Goal: Information Seeking & Learning: Learn about a topic

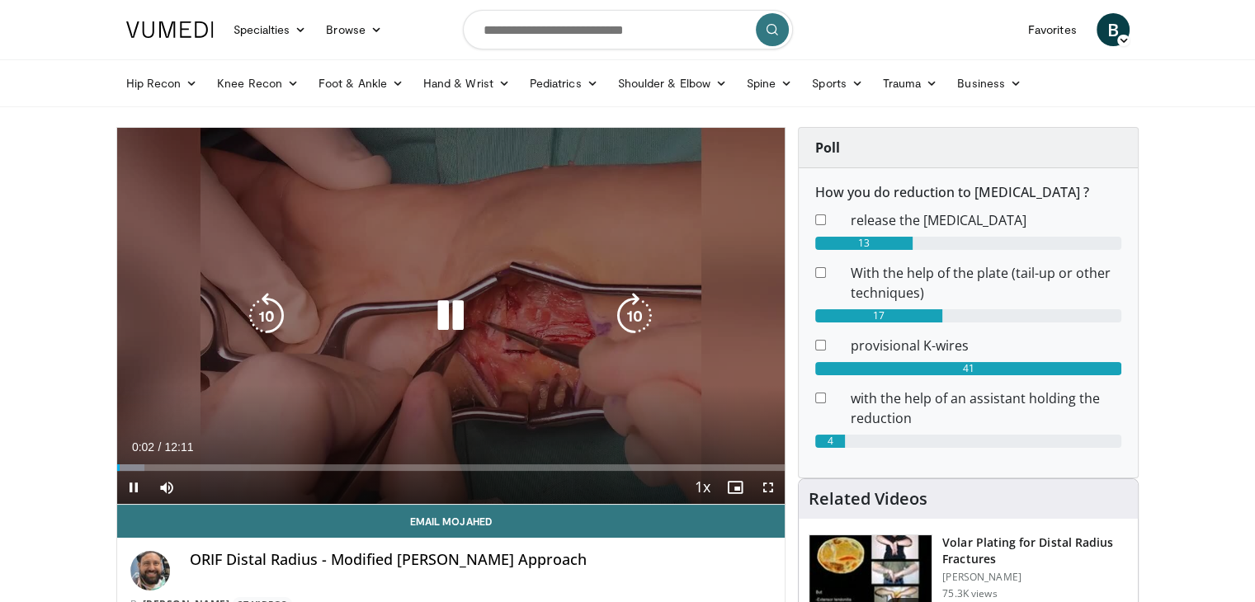
click at [453, 314] on icon "Video Player" at bounding box center [450, 316] width 46 height 46
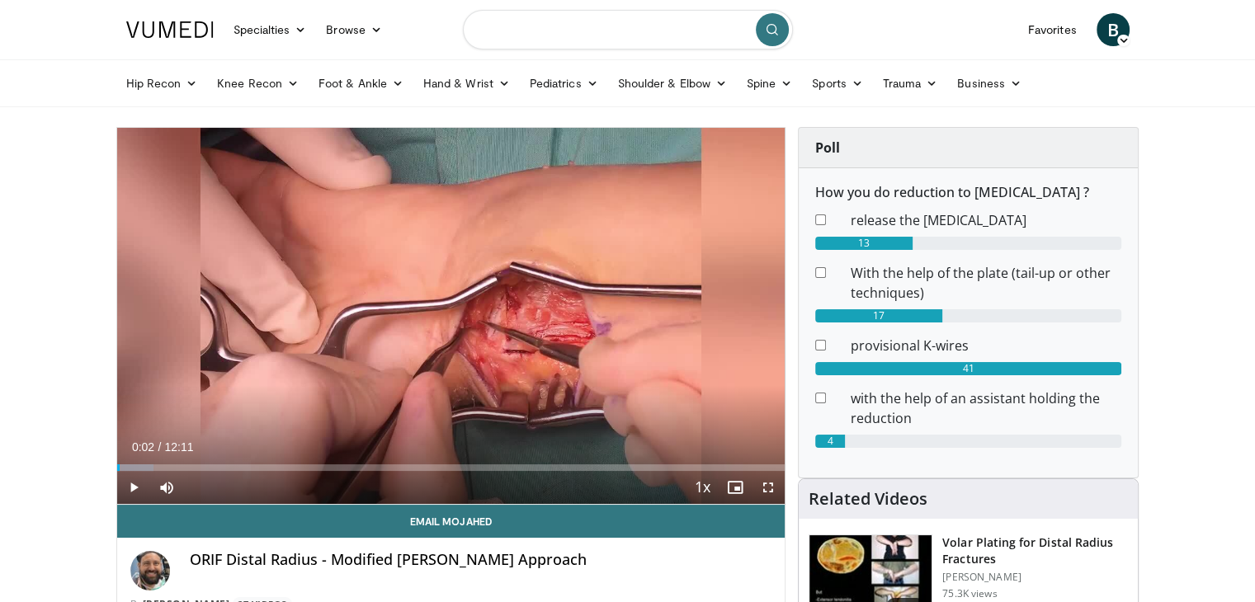
click at [564, 27] on input "Search topics, interventions" at bounding box center [628, 30] width 330 height 40
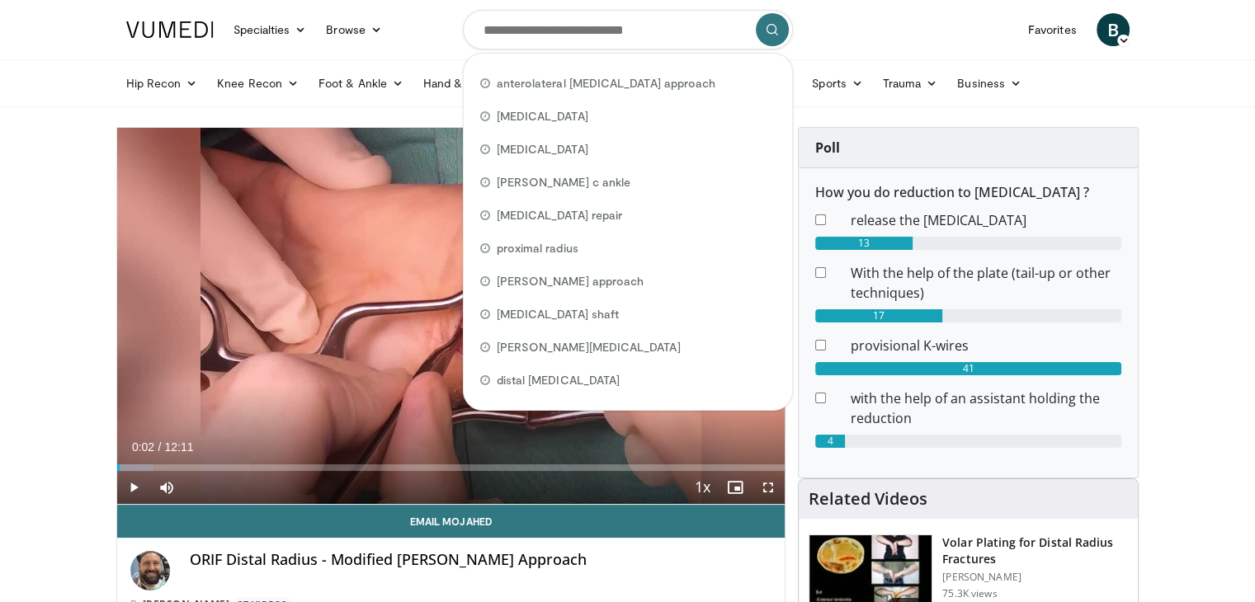
click at [430, 47] on nav "Specialties Adult & Family Medicine Allergy, Asthma, Immunology Anesthesiology …" at bounding box center [627, 29] width 1023 height 59
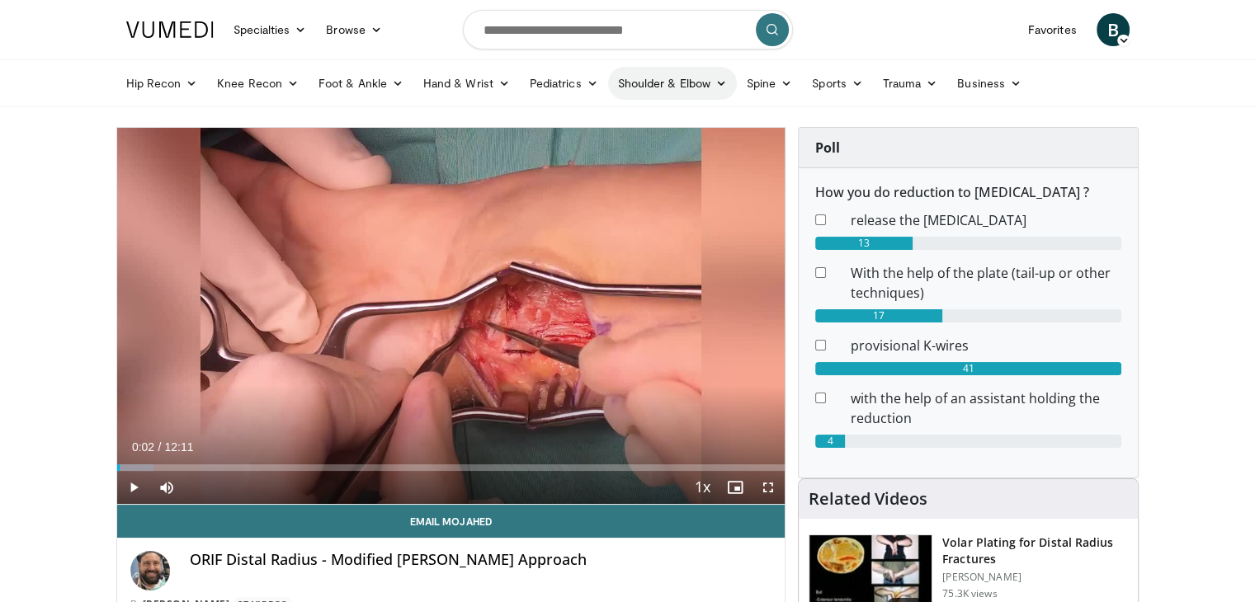
click at [710, 87] on link "Shoulder & Elbow" at bounding box center [672, 83] width 129 height 33
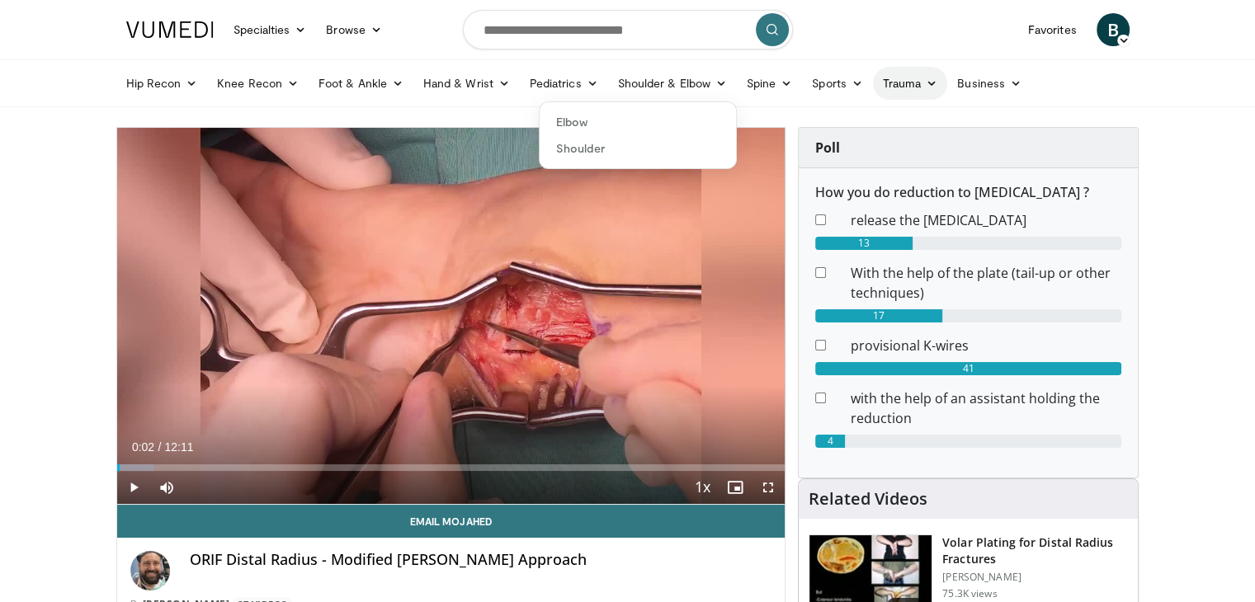
click at [929, 81] on icon at bounding box center [932, 84] width 12 height 12
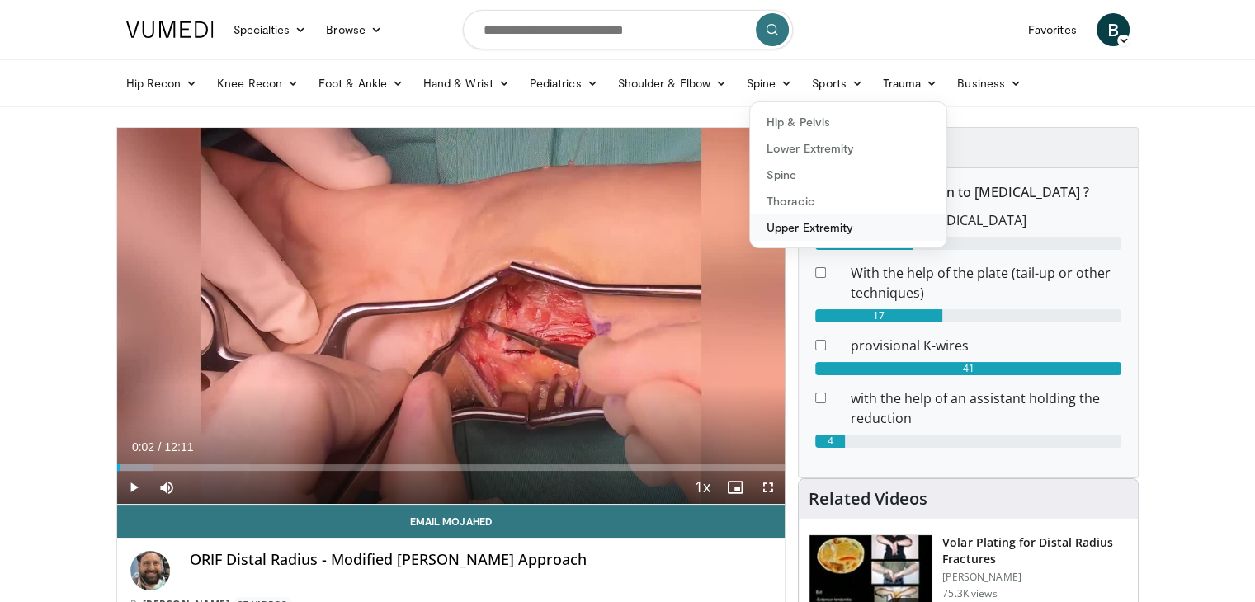
click at [826, 227] on link "Upper Extremity" at bounding box center [848, 228] width 196 height 26
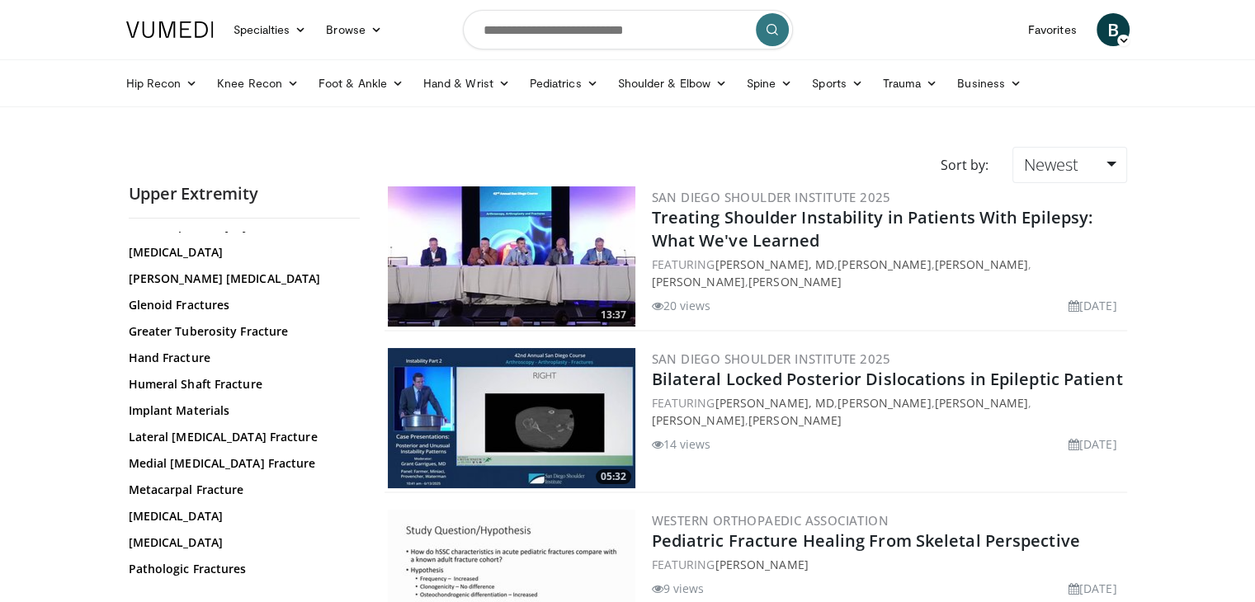
scroll to position [314, 0]
click at [188, 380] on link "Humeral Shaft Fracture" at bounding box center [240, 383] width 223 height 17
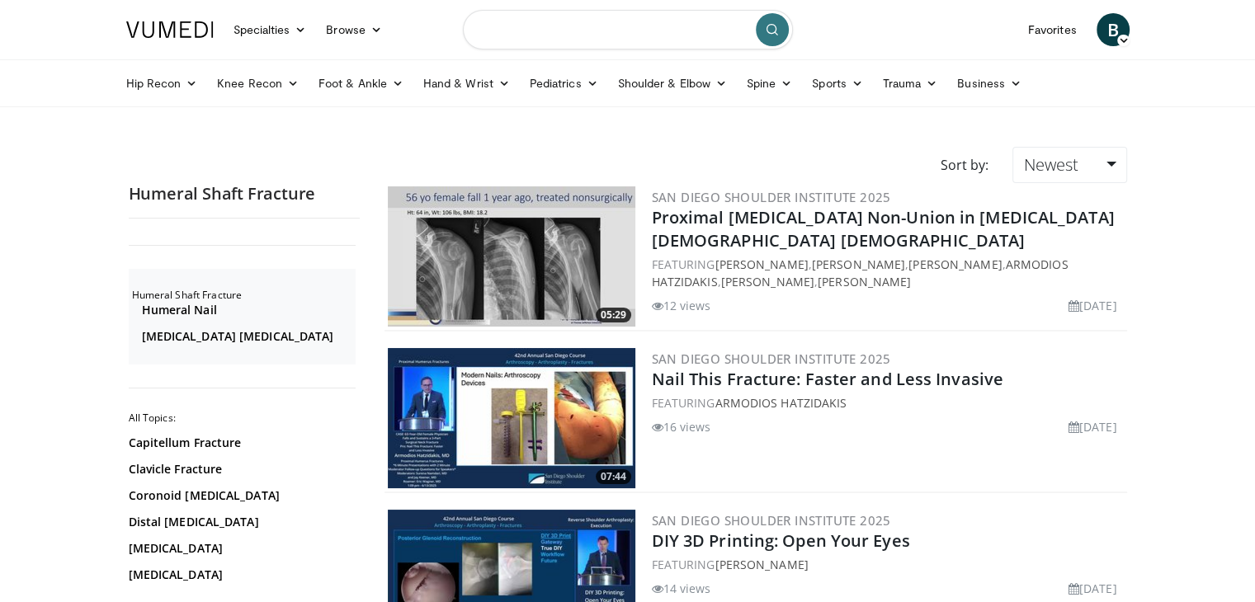
click at [640, 31] on input "Search topics, interventions" at bounding box center [628, 30] width 330 height 40
type input "**********"
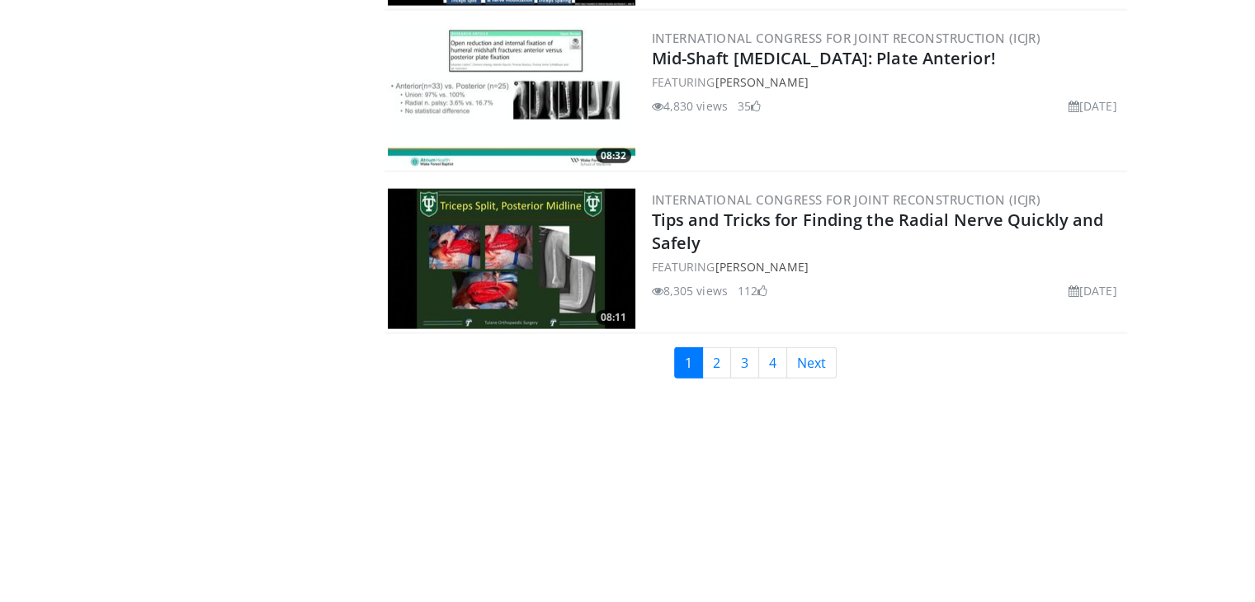
scroll to position [3977, 0]
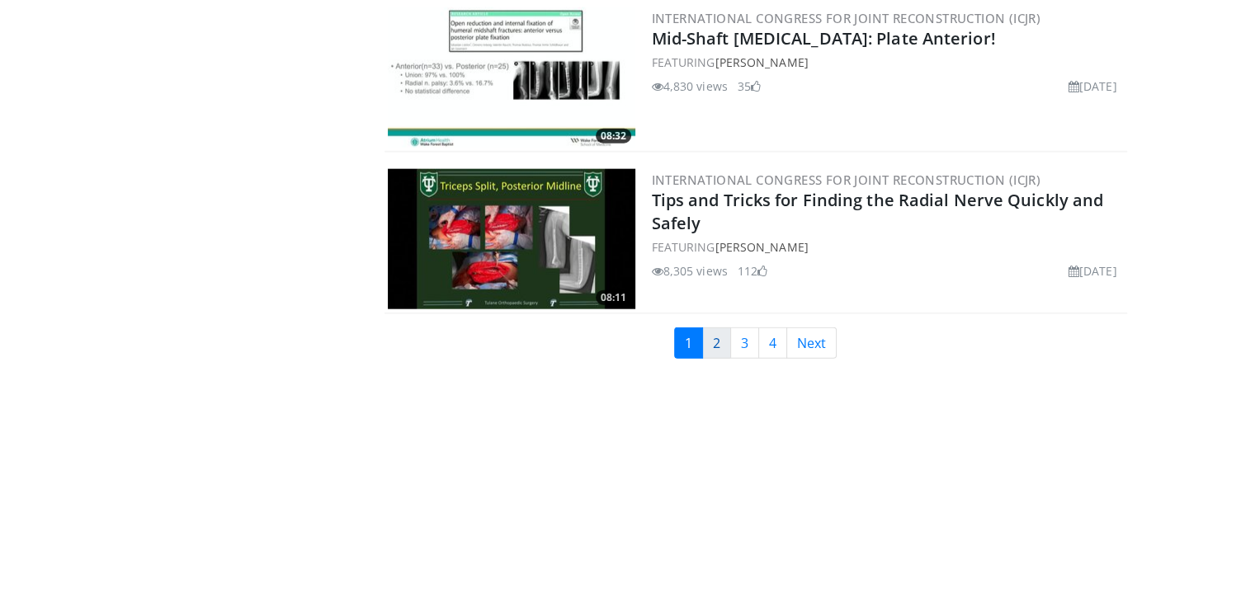
click at [715, 328] on link "2" at bounding box center [716, 343] width 29 height 31
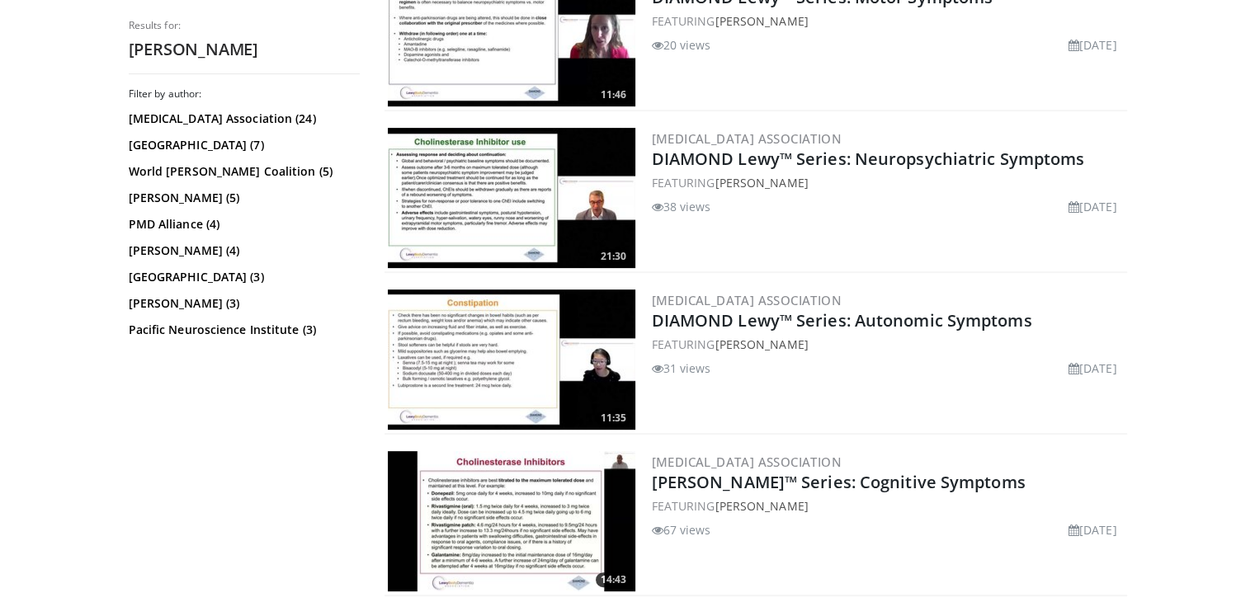
scroll to position [545, 0]
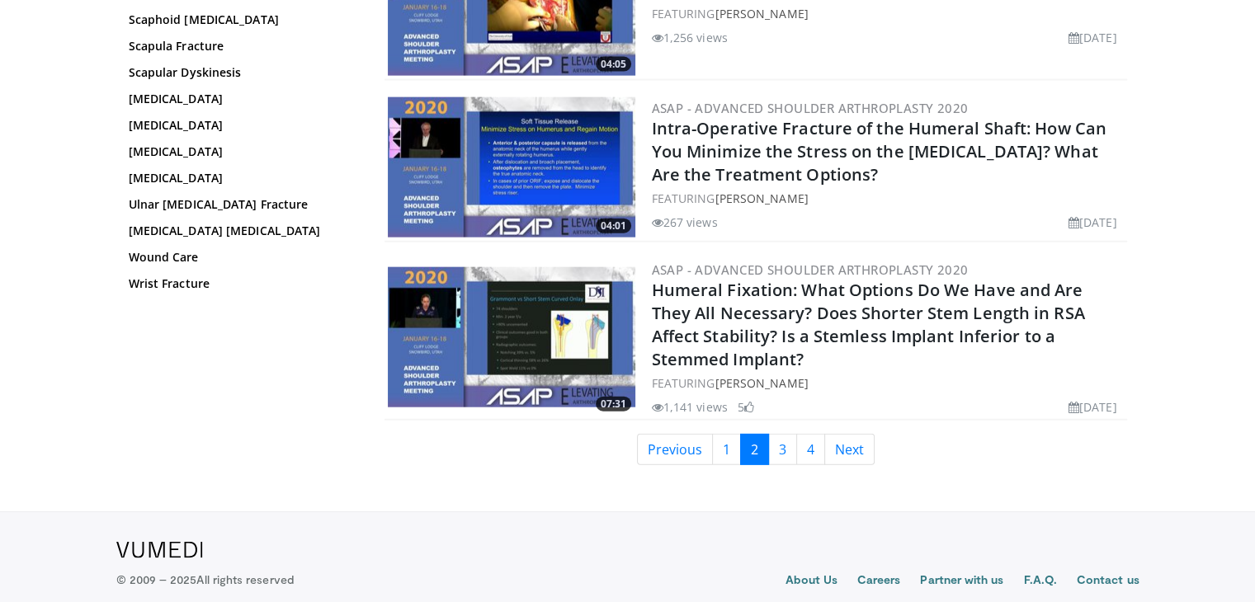
scroll to position [3839, 0]
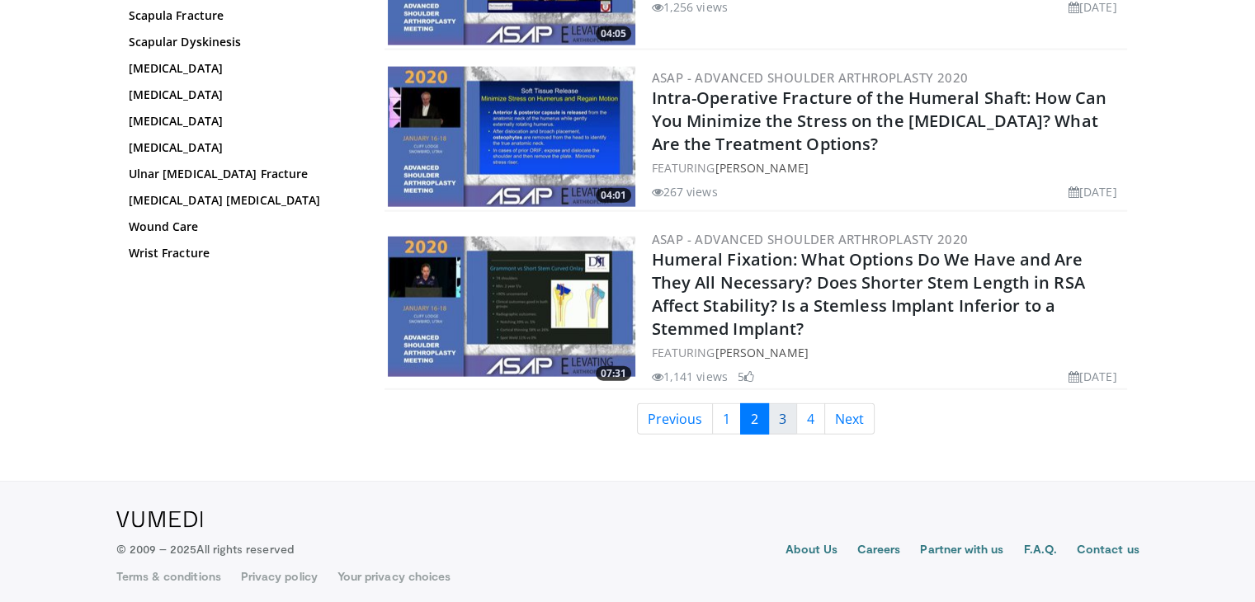
click at [776, 407] on link "3" at bounding box center [782, 418] width 29 height 31
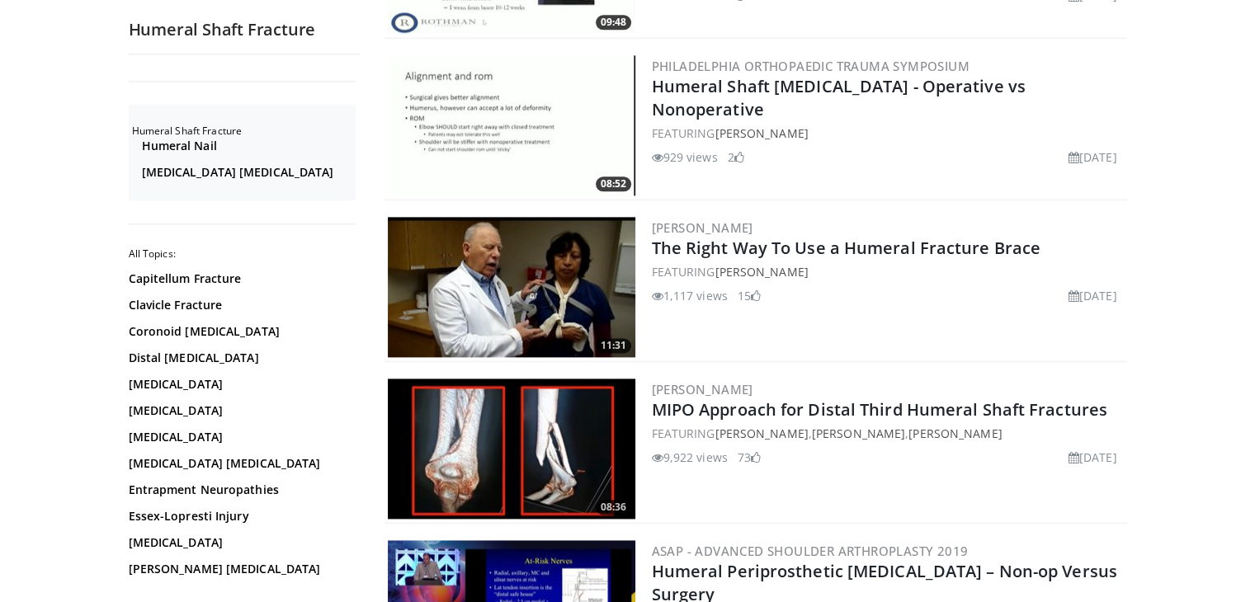
scroll to position [2071, 0]
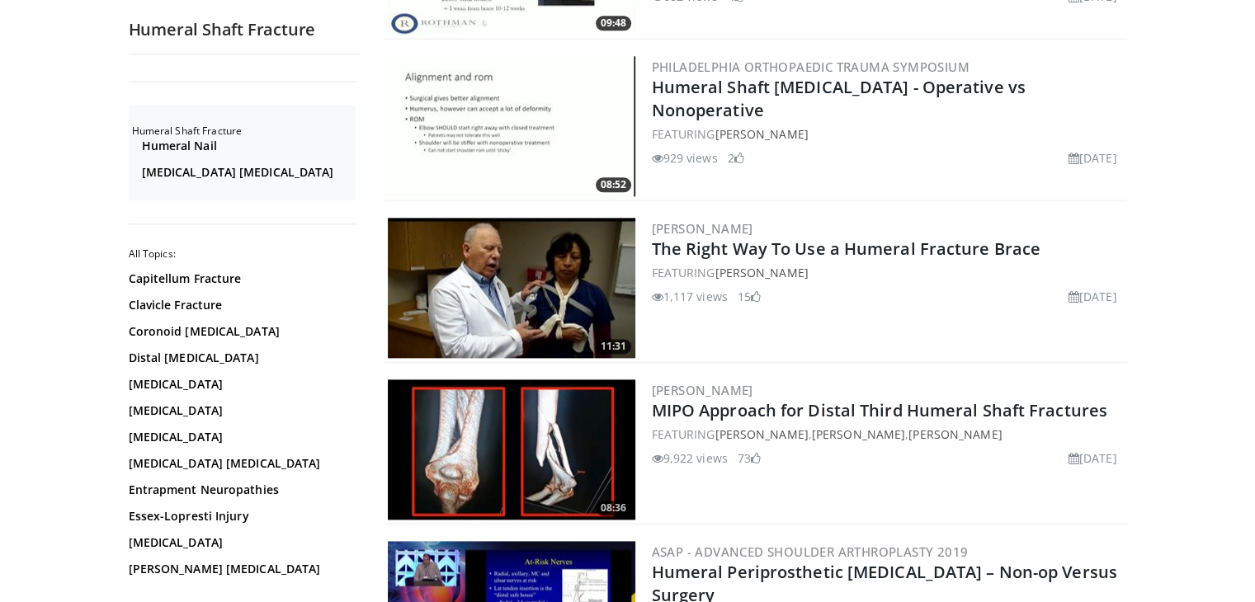
click at [503, 450] on img at bounding box center [512, 450] width 248 height 140
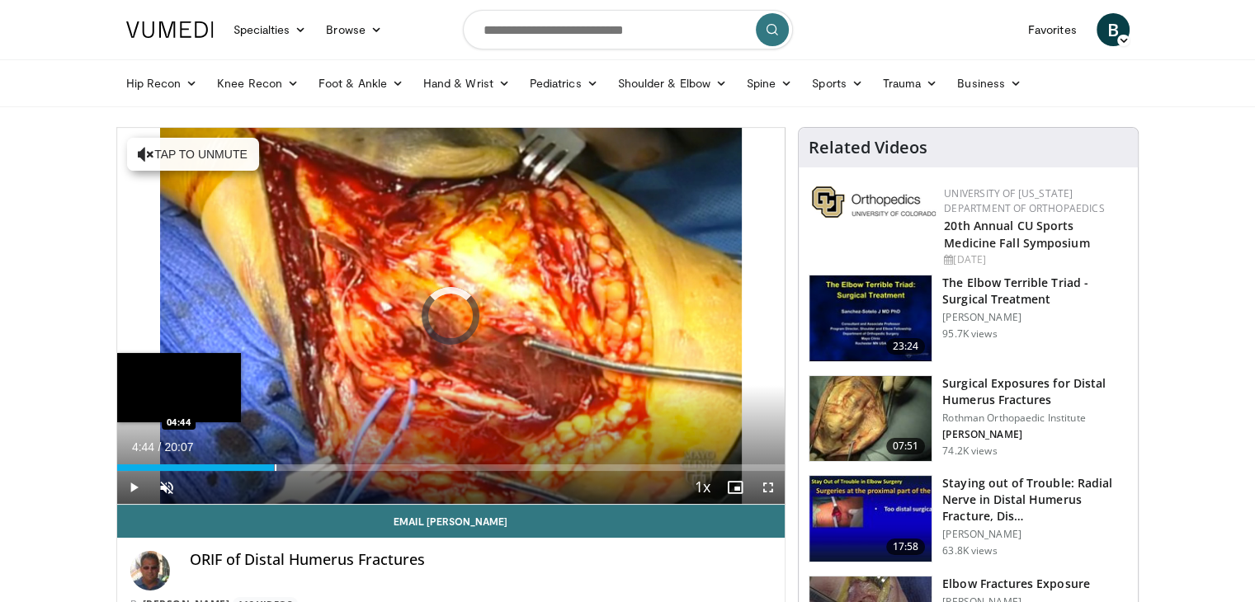
click at [275, 466] on div "Progress Bar" at bounding box center [276, 468] width 2 height 7
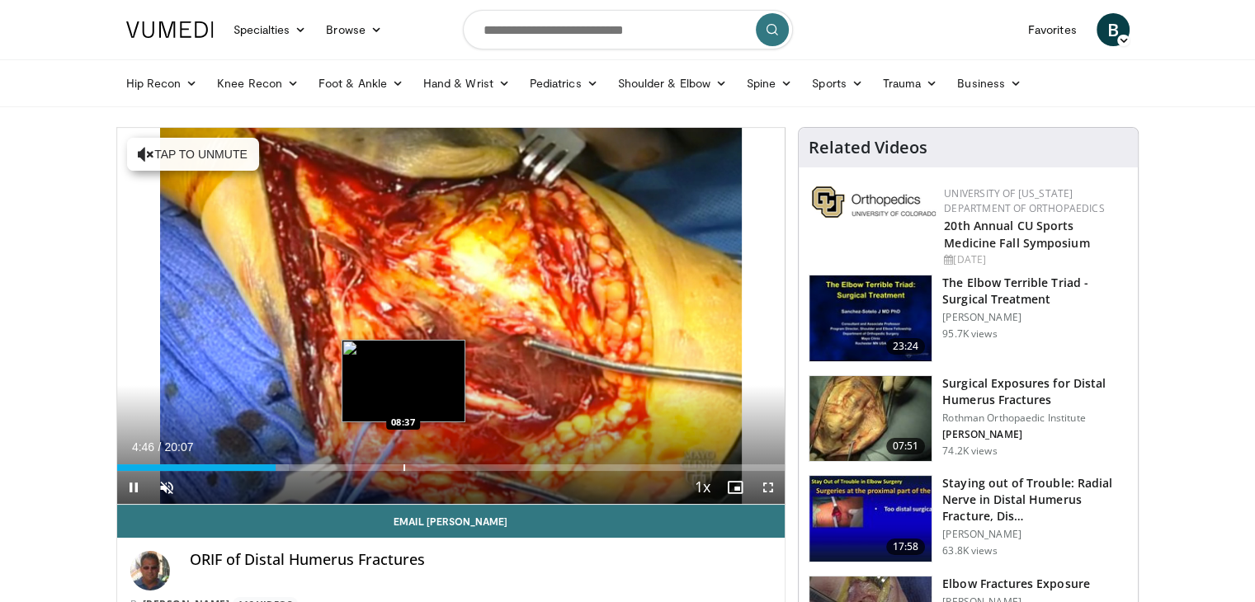
click at [403, 468] on div "Progress Bar" at bounding box center [404, 468] width 2 height 7
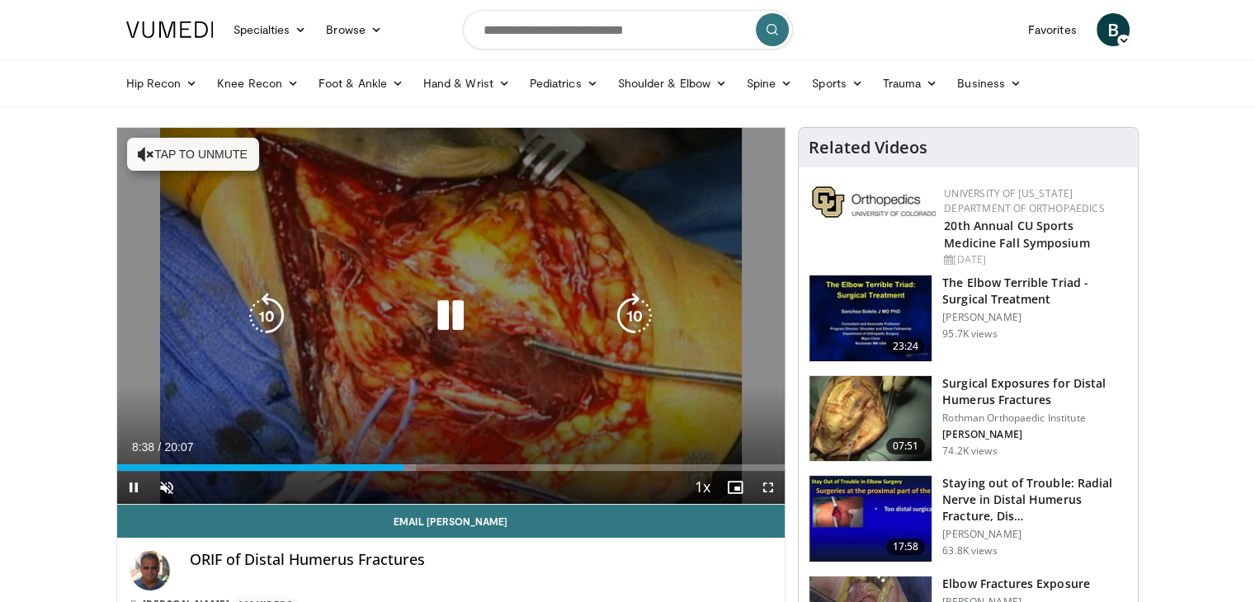
click at [483, 351] on div "10 seconds Tap to unmute" at bounding box center [451, 316] width 668 height 376
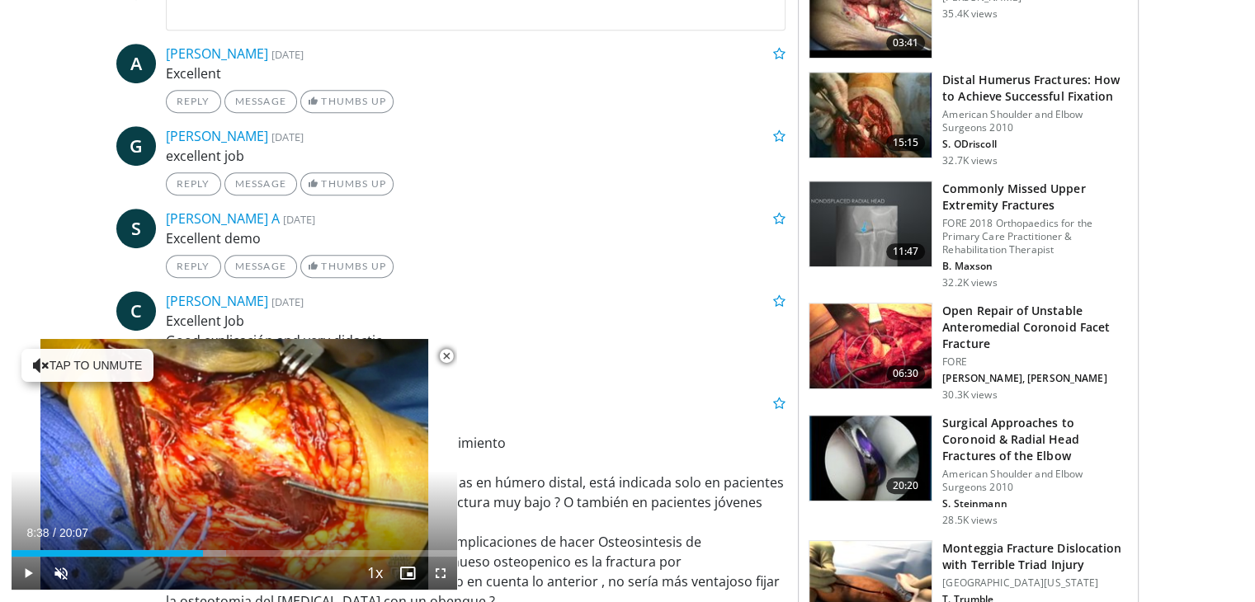
scroll to position [807, 0]
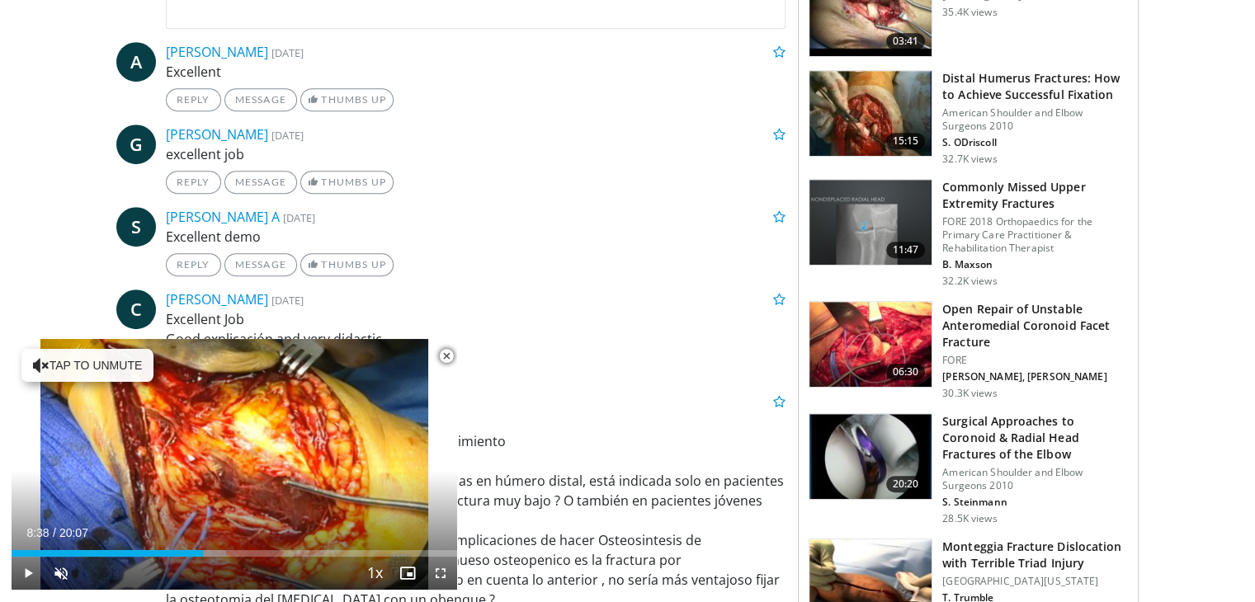
click at [443, 353] on span "Video Player" at bounding box center [446, 356] width 33 height 33
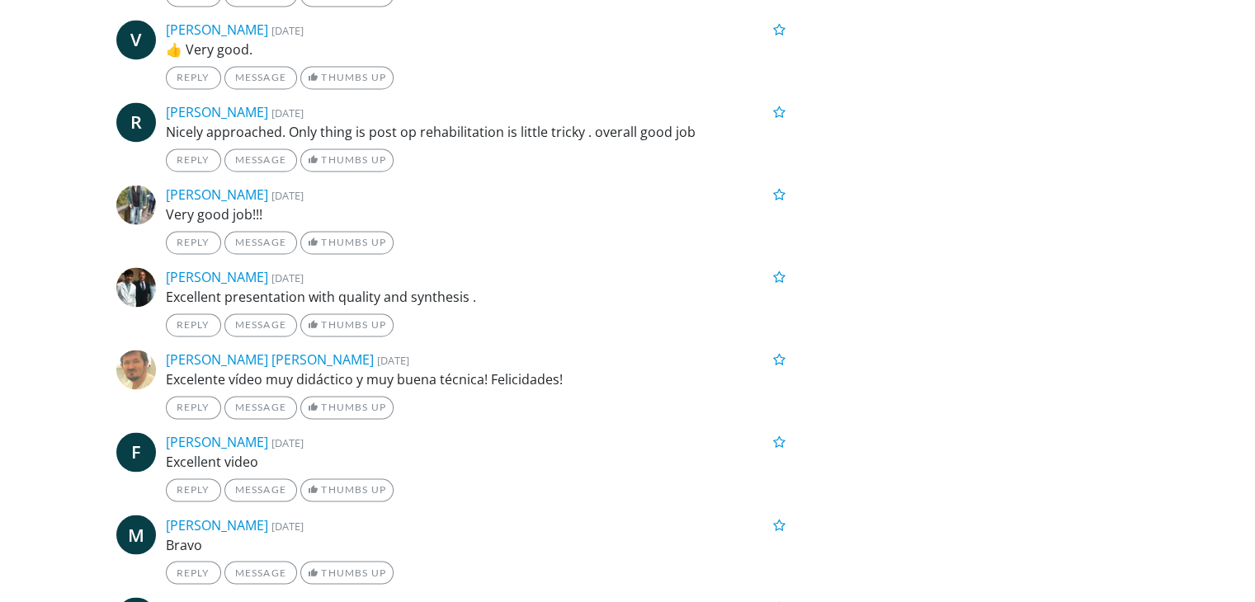
scroll to position [2632, 0]
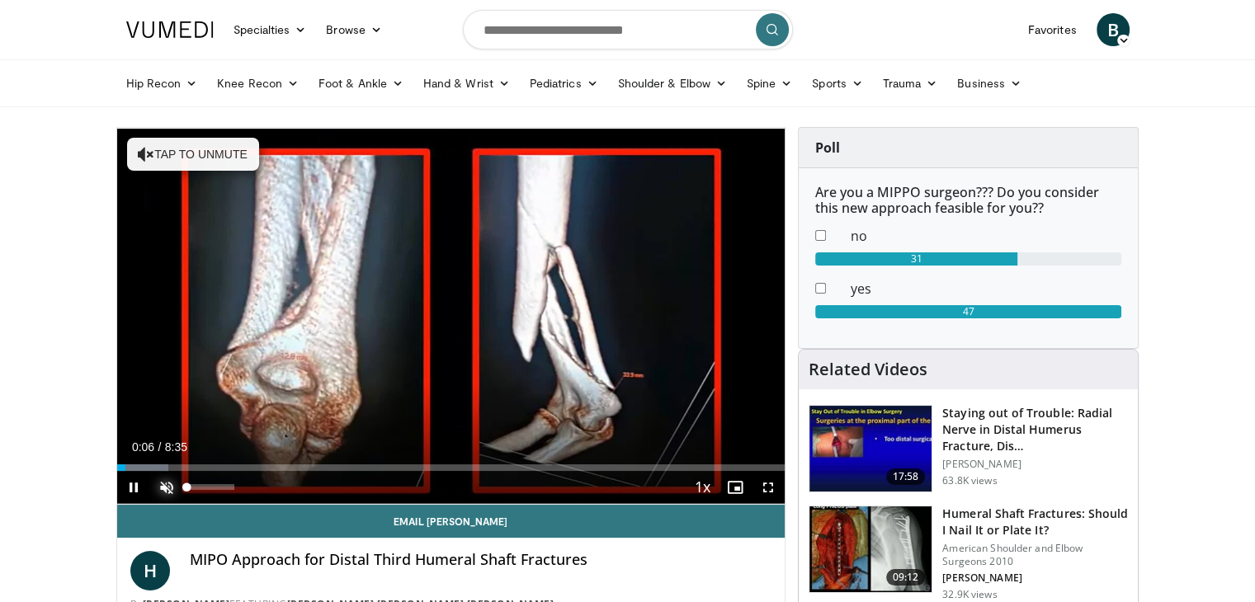
click at [174, 489] on span "Video Player" at bounding box center [166, 487] width 33 height 33
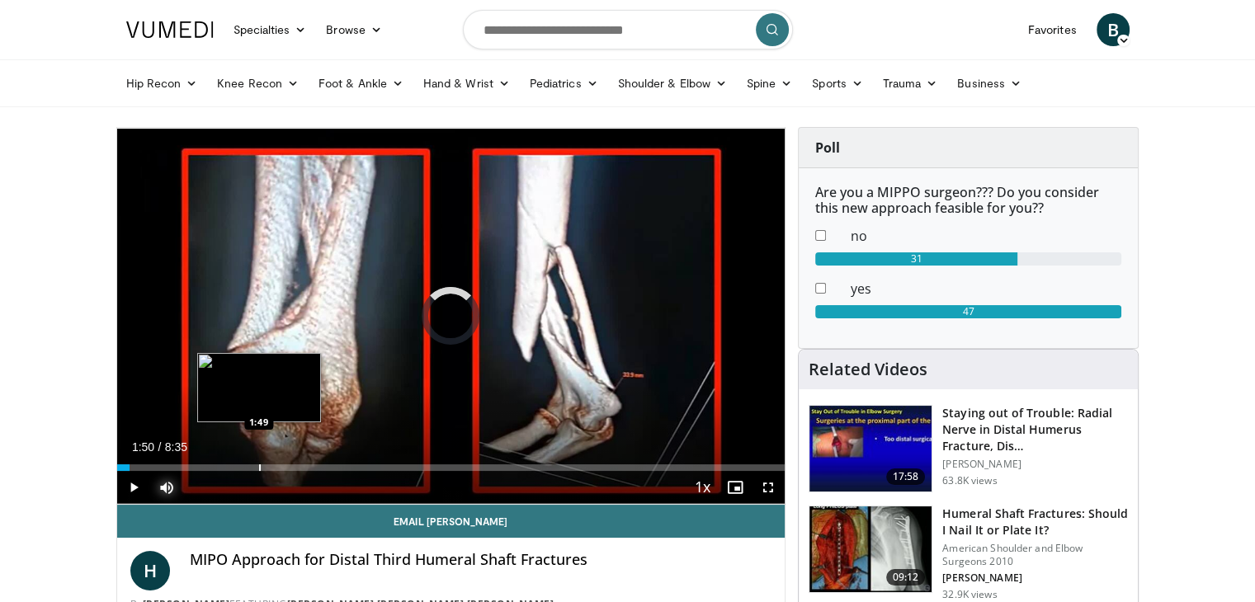
click at [259, 466] on div "Progress Bar" at bounding box center [260, 468] width 2 height 7
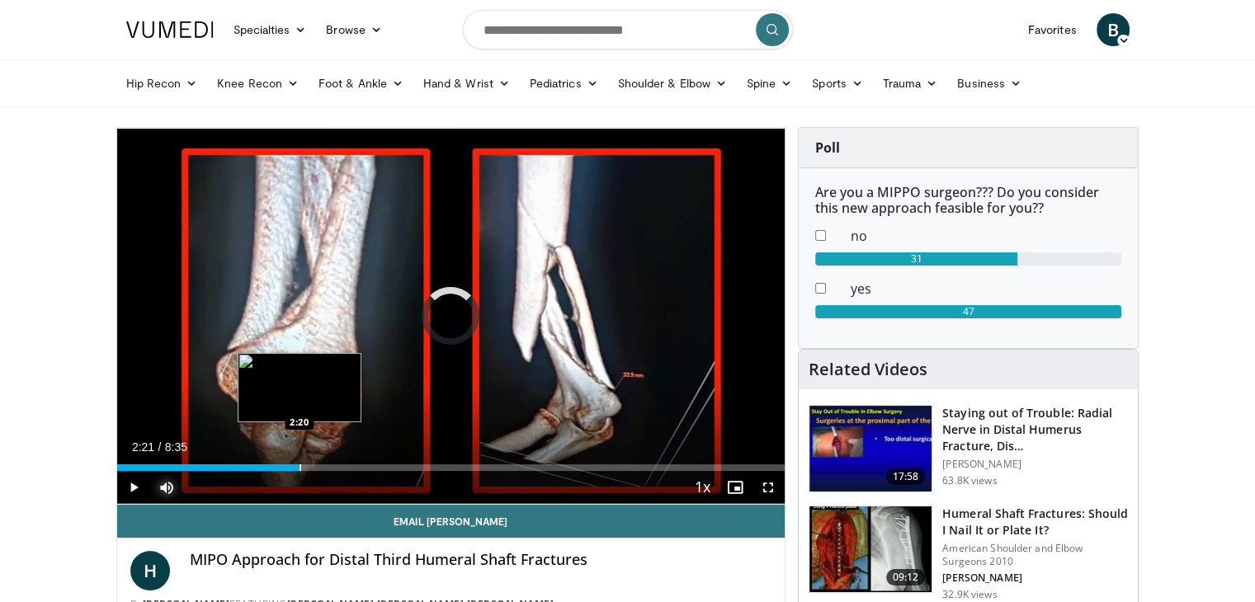
click at [300, 469] on div "Progress Bar" at bounding box center [301, 468] width 2 height 7
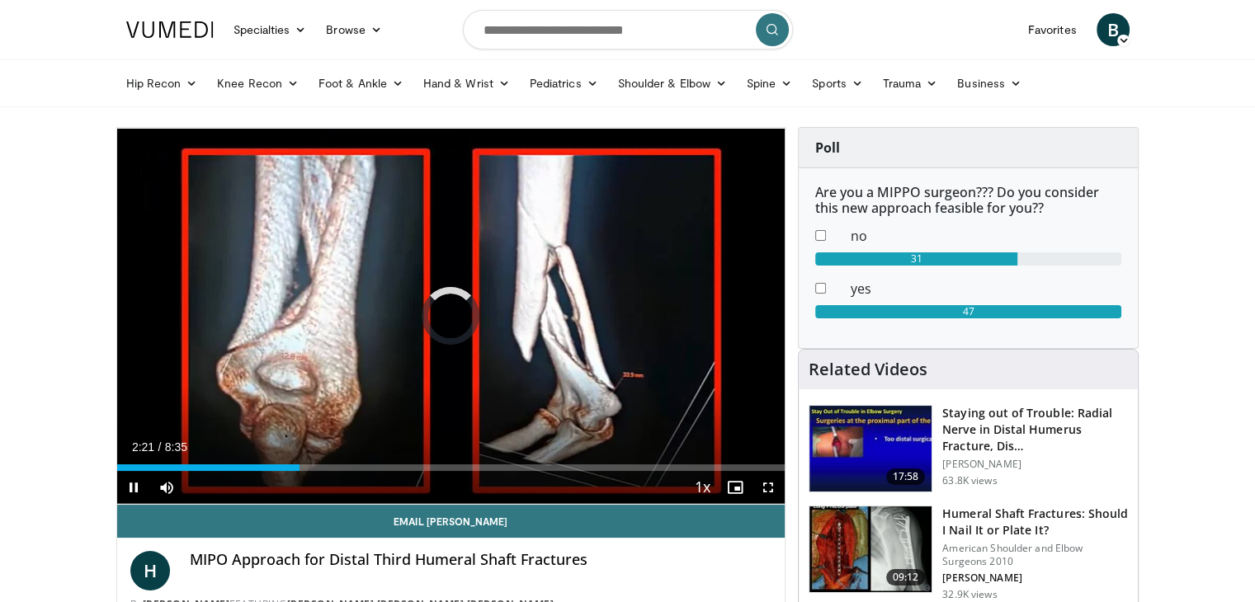
click at [342, 471] on div "Current Time 2:21 / Duration 8:35 Pause Skip Backward Skip Forward Mute 0% Load…" at bounding box center [451, 487] width 668 height 33
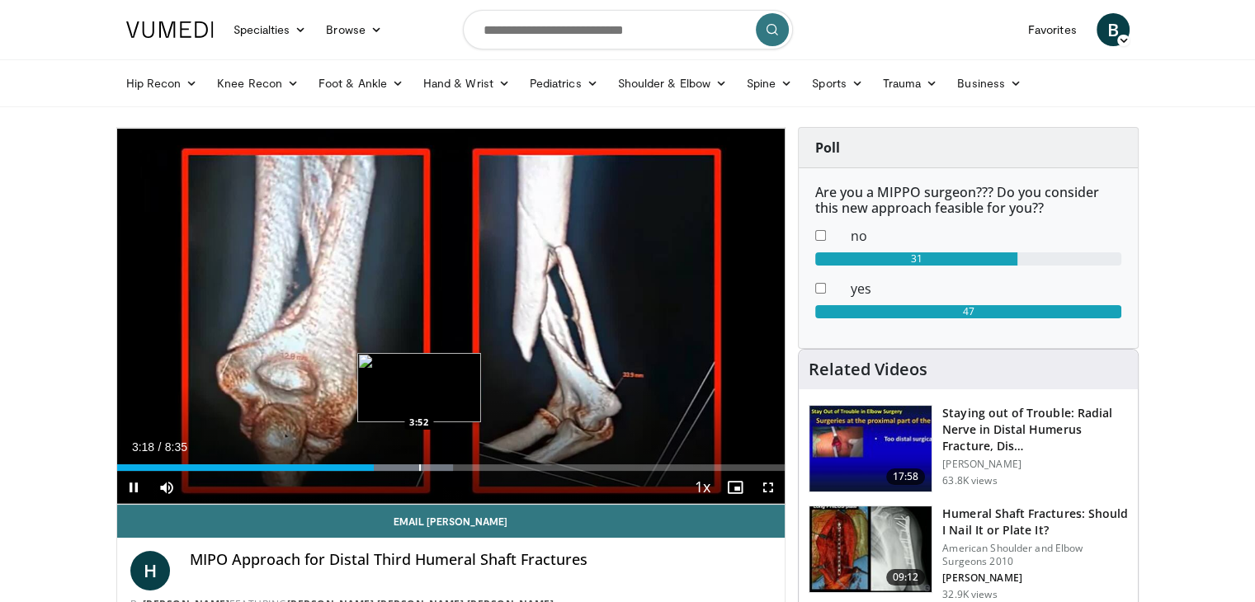
click at [419, 465] on div "Progress Bar" at bounding box center [420, 468] width 2 height 7
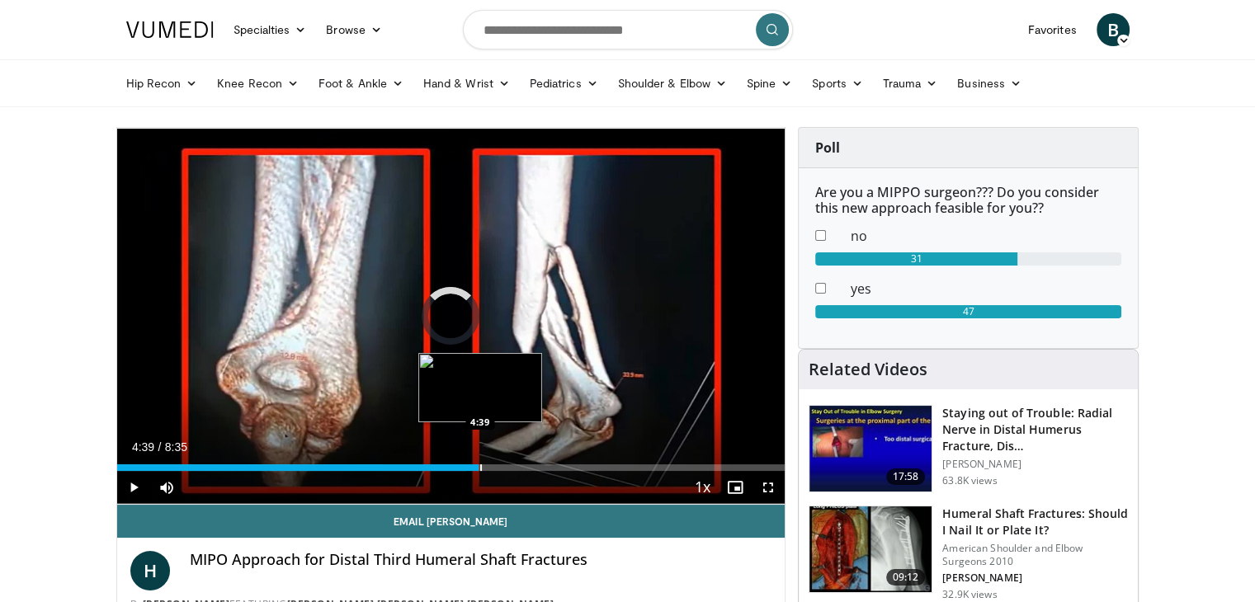
click at [479, 465] on div "Loaded : 52.41% 4:39 4:39" at bounding box center [451, 468] width 668 height 7
click at [515, 465] on div "Loaded : 54.35% 5:07 5:07" at bounding box center [451, 468] width 668 height 7
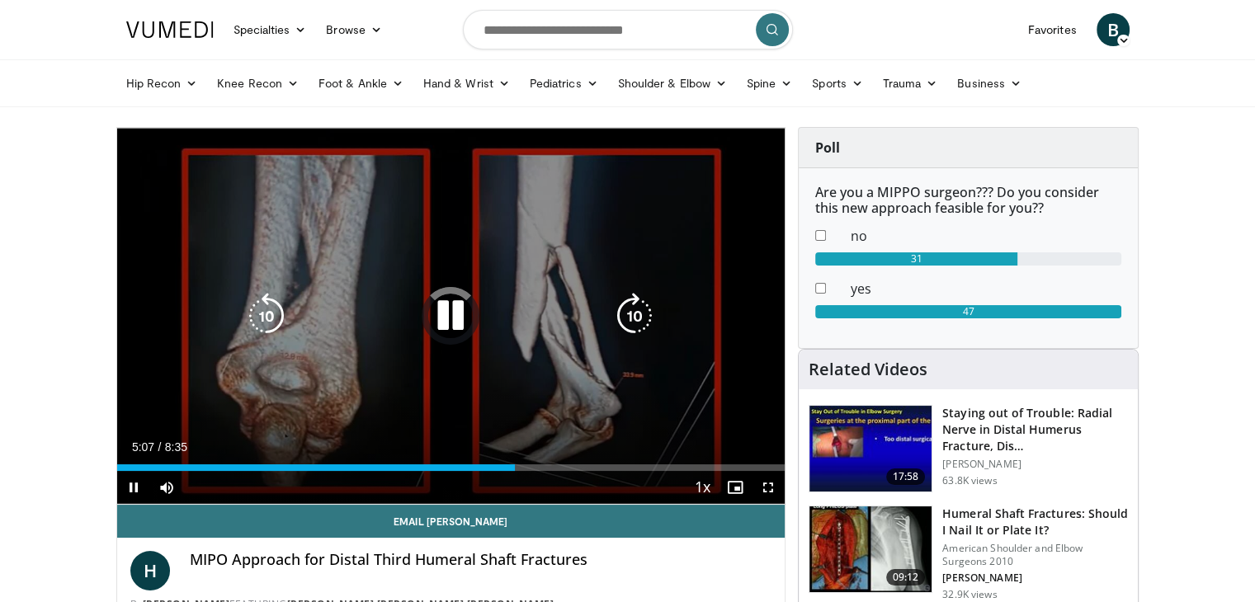
click at [472, 295] on icon "Video Player" at bounding box center [450, 316] width 46 height 46
